Goal: Find specific page/section: Find specific page/section

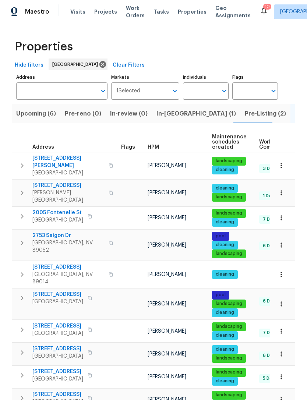
click at [45, 114] on span "Upcoming (6)" at bounding box center [36, 113] width 40 height 10
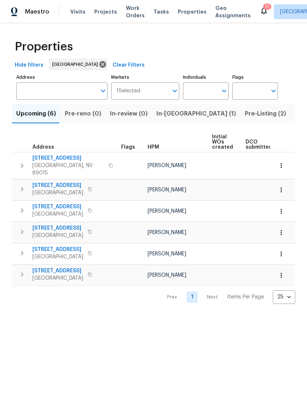
click at [280, 187] on icon "button" at bounding box center [280, 189] width 1 height 5
click at [264, 343] on div at bounding box center [153, 200] width 307 height 400
click at [281, 187] on icon "button" at bounding box center [280, 189] width 1 height 5
click at [243, 329] on div at bounding box center [153, 200] width 307 height 400
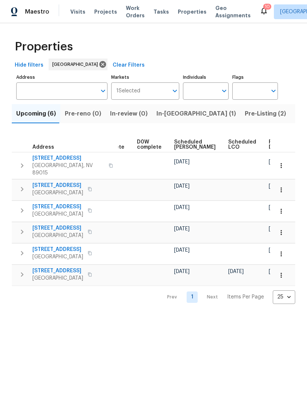
scroll to position [0, 184]
click at [280, 187] on icon "button" at bounding box center [280, 189] width 1 height 5
click at [207, 345] on div at bounding box center [153, 200] width 307 height 400
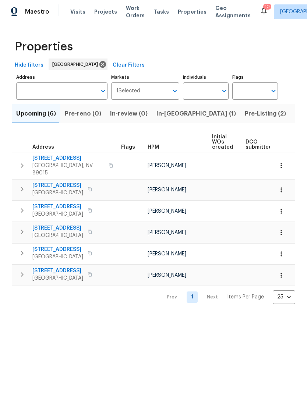
scroll to position [0, 0]
click at [206, 91] on input "Individuals" at bounding box center [200, 90] width 35 height 17
click at [198, 90] on input "Individuals" at bounding box center [200, 90] width 35 height 17
type input "julian"
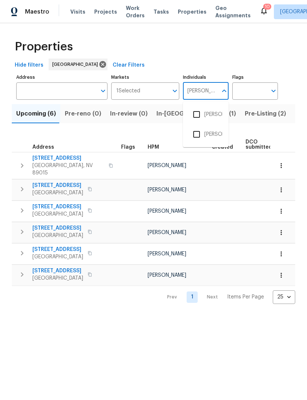
click at [193, 116] on input "checkbox" at bounding box center [196, 114] width 15 height 15
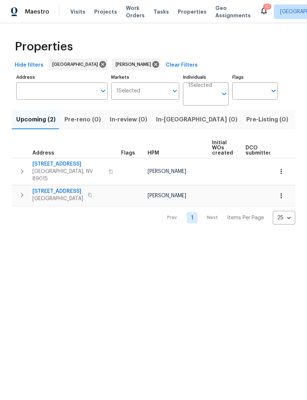
click at [297, 119] on span "Listed (11)" at bounding box center [311, 119] width 29 height 10
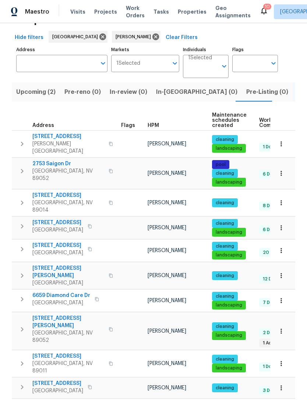
scroll to position [27, 0]
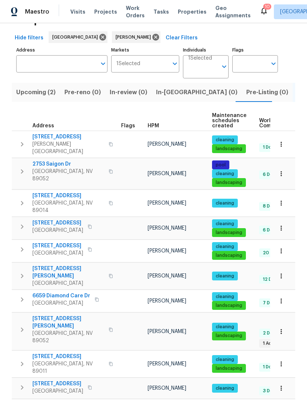
click at [283, 327] on icon "button" at bounding box center [280, 330] width 7 height 7
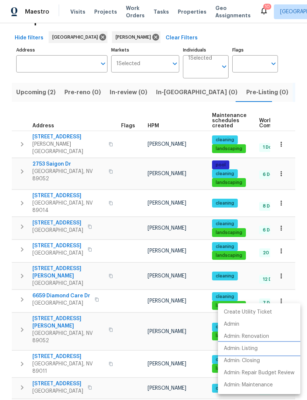
click at [256, 347] on p "Admin: Listing" at bounding box center [240, 348] width 34 height 8
click at [173, 95] on div at bounding box center [153, 200] width 307 height 400
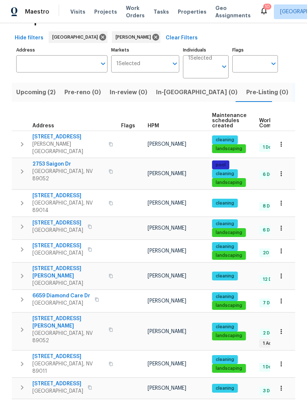
click at [170, 90] on span "In-[GEOGRAPHIC_DATA] (0)" at bounding box center [196, 92] width 81 height 10
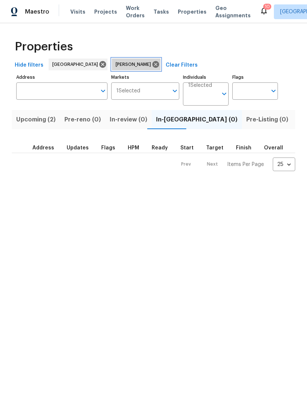
click at [152, 65] on icon at bounding box center [155, 64] width 7 height 7
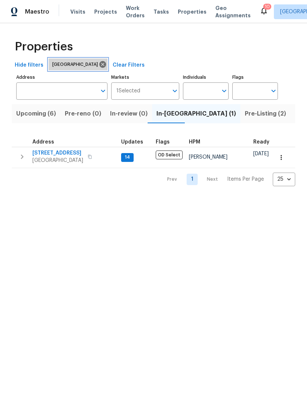
click at [98, 64] on icon at bounding box center [102, 64] width 8 height 8
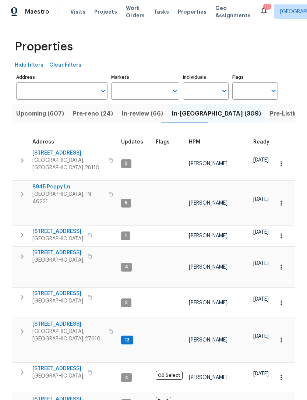
click at [206, 89] on input "Individuals" at bounding box center [200, 90] width 35 height 17
type input "julian"
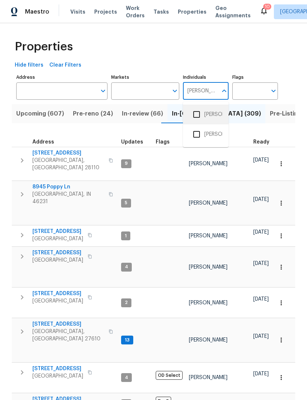
click at [210, 114] on li "[PERSON_NAME]" at bounding box center [206, 114] width 34 height 15
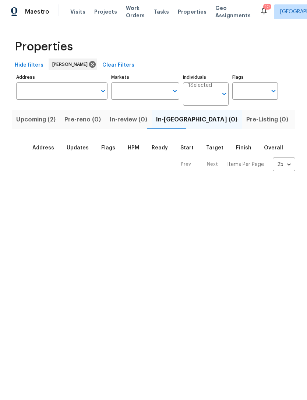
click at [141, 90] on input "Markets" at bounding box center [139, 90] width 57 height 17
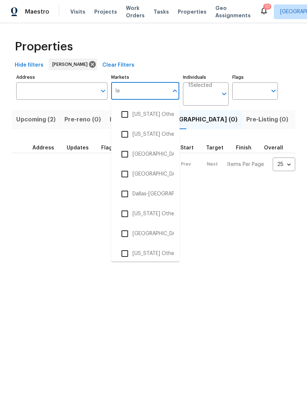
type input "las"
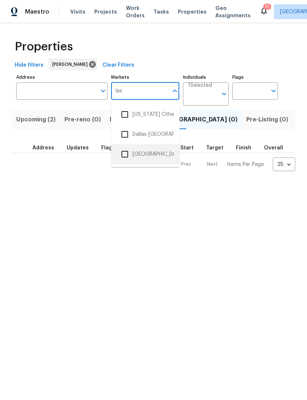
click at [142, 155] on li "[GEOGRAPHIC_DATA]" at bounding box center [145, 153] width 57 height 15
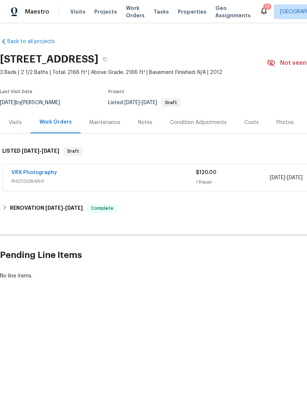
click at [72, 10] on span "Visits" at bounding box center [77, 11] width 15 height 7
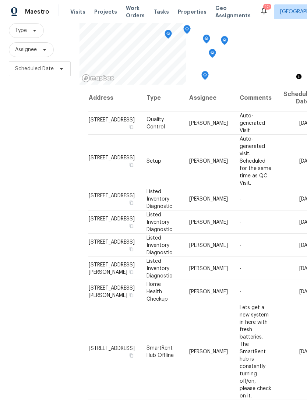
scroll to position [71, 0]
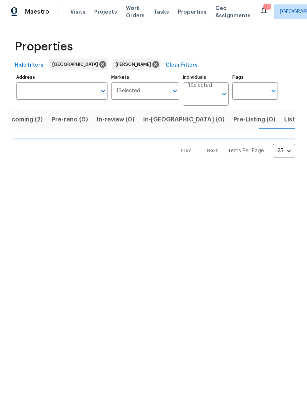
scroll to position [0, 13]
